Goal: Information Seeking & Learning: Find specific fact

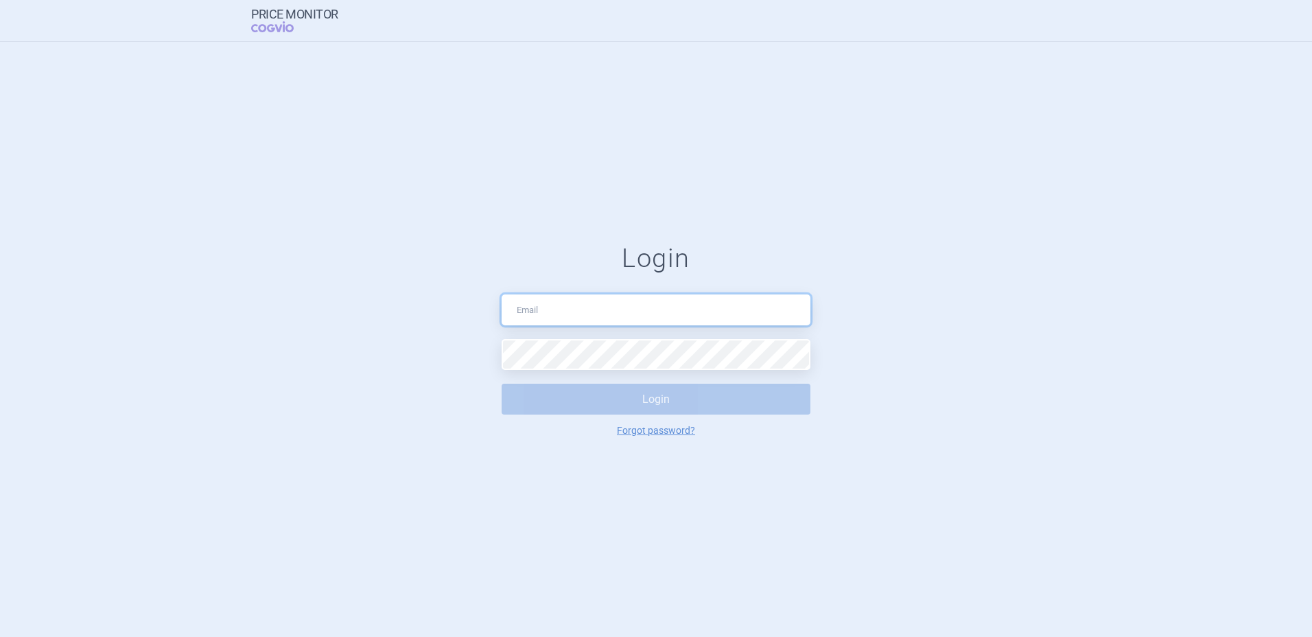
type input "[EMAIL_ADDRESS][DOMAIN_NAME]"
click at [664, 399] on button "Login" at bounding box center [656, 399] width 309 height 31
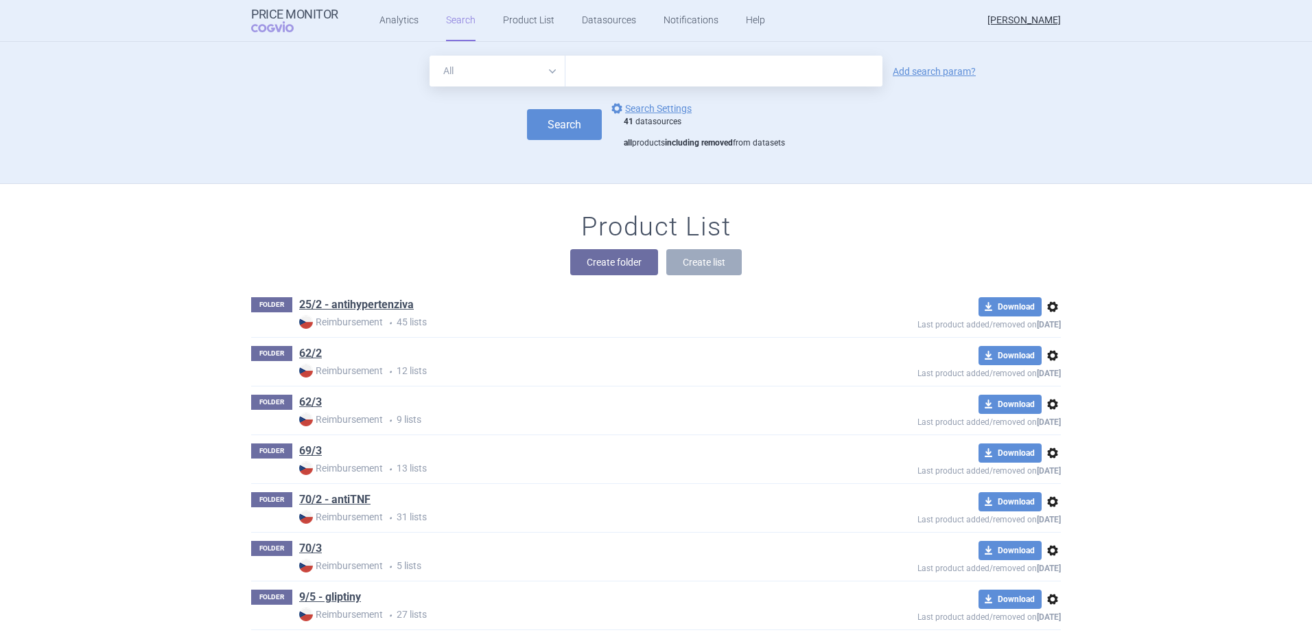
click at [607, 72] on input "text" at bounding box center [723, 71] width 317 height 31
type input "[MEDICAL_DATA]"
click button "Search" at bounding box center [564, 124] width 75 height 31
